Goal: Check status: Check status

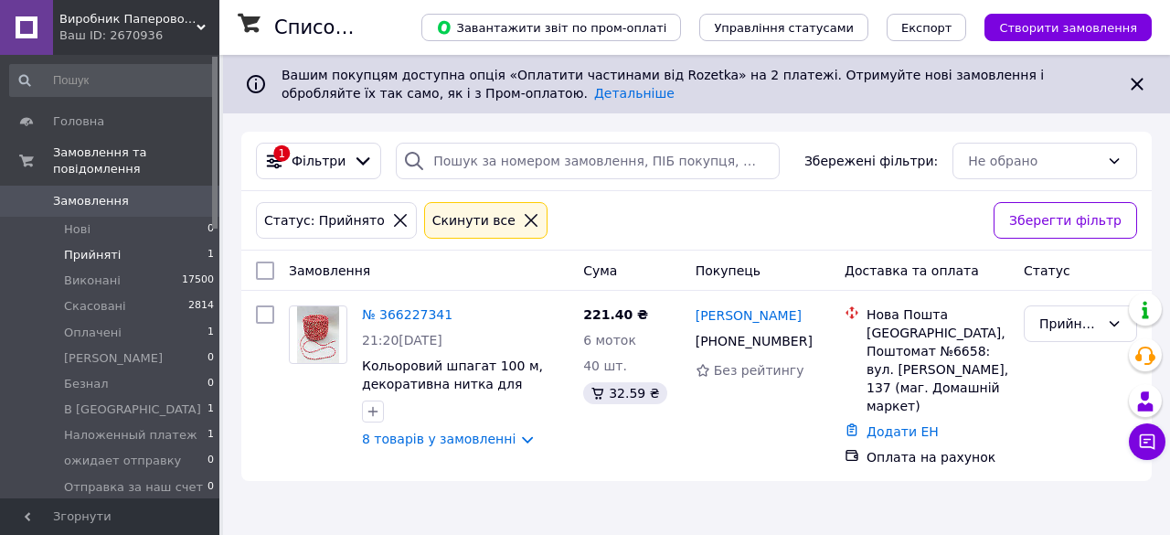
click at [96, 247] on span "Прийняті" at bounding box center [92, 255] width 57 height 16
click at [91, 325] on span "Оплачені" at bounding box center [93, 333] width 58 height 16
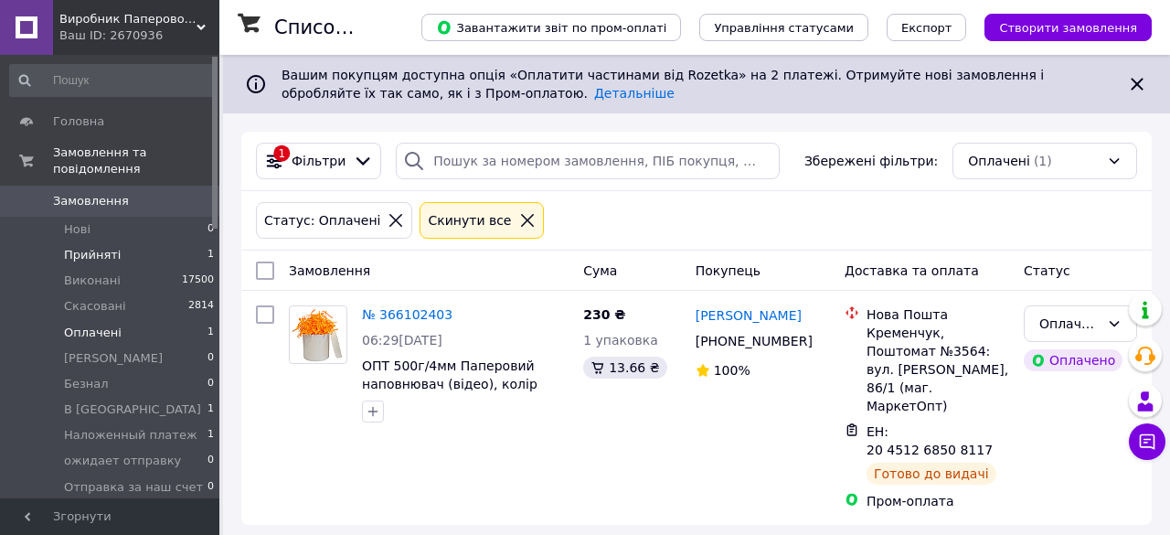
click at [92, 247] on span "Прийняті" at bounding box center [92, 255] width 57 height 16
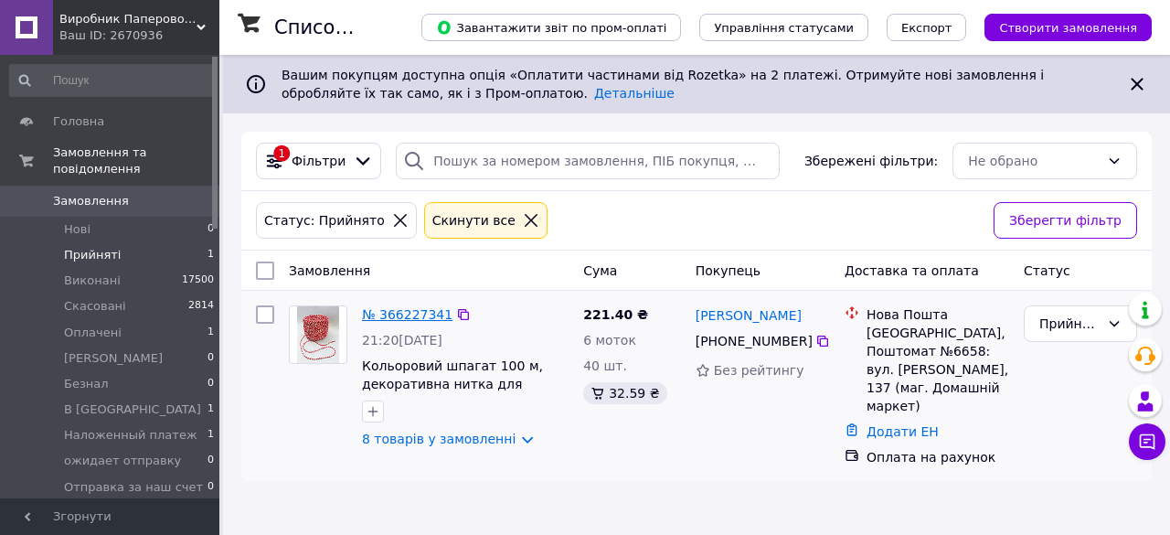
click at [419, 320] on link "№ 366227341" at bounding box center [407, 314] width 91 height 15
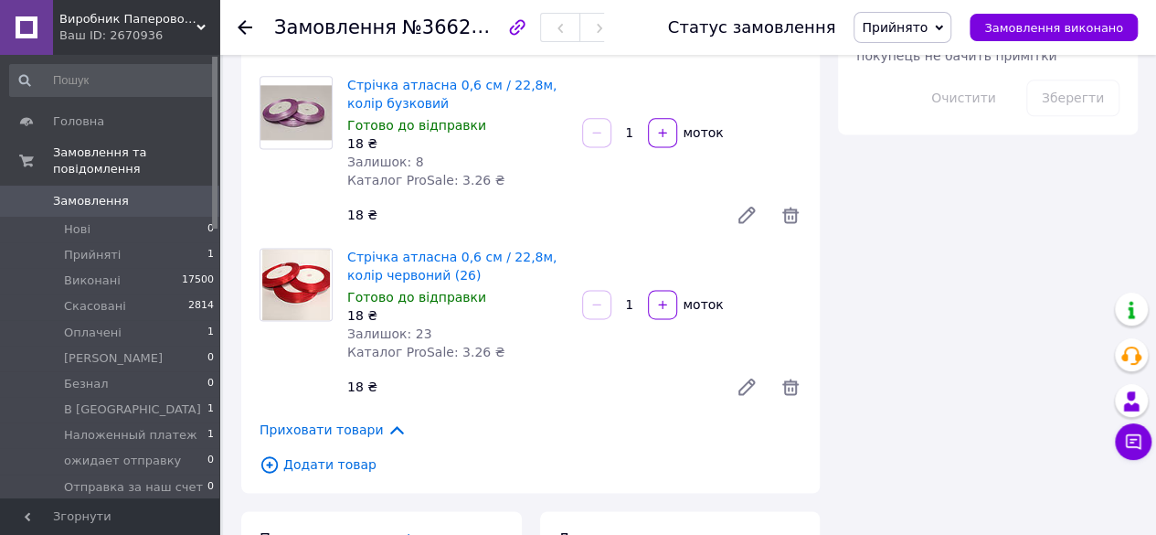
scroll to position [1188, 0]
